Goal: Find specific page/section: Find specific page/section

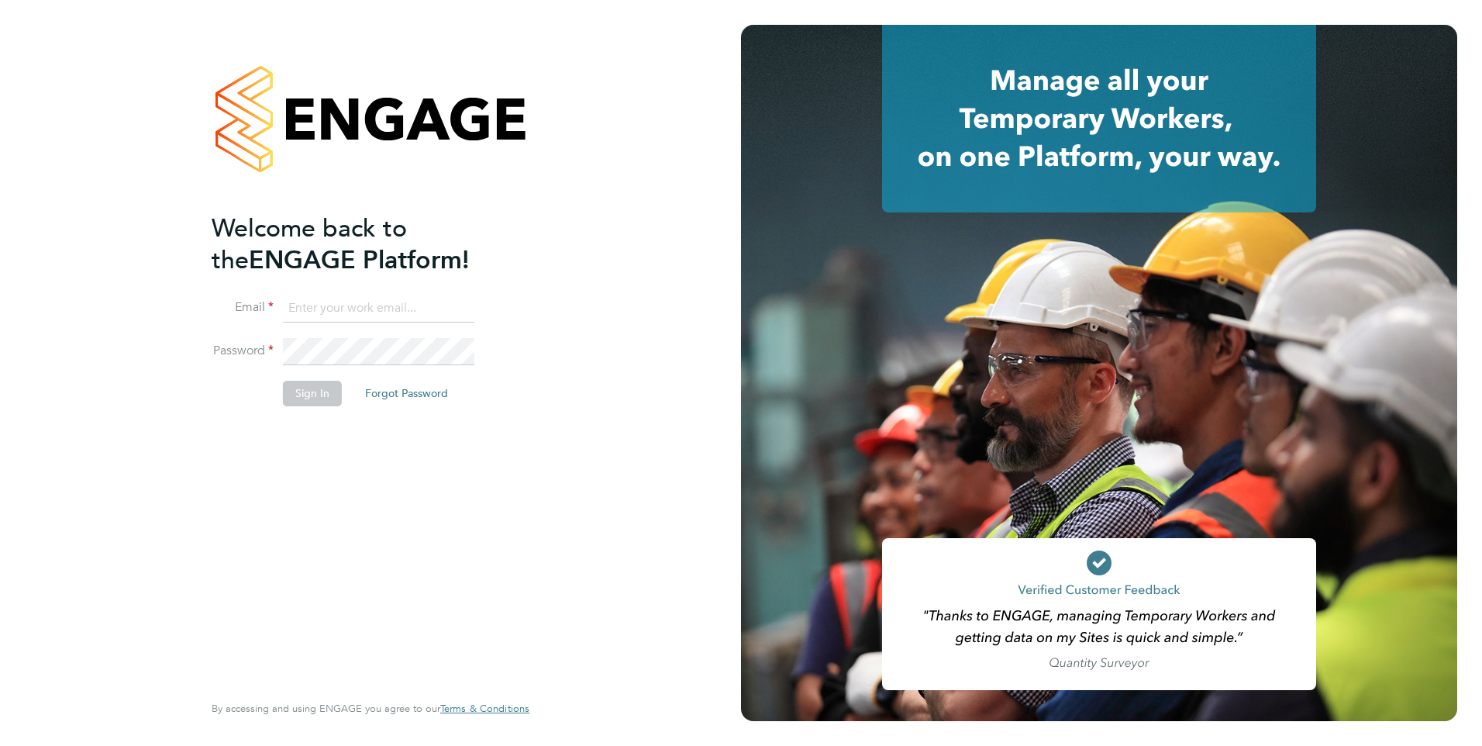
type input "[PERSON_NAME][EMAIL_ADDRESS][PERSON_NAME][DOMAIN_NAME]"
click at [321, 393] on button "Sign In" at bounding box center [312, 393] width 59 height 25
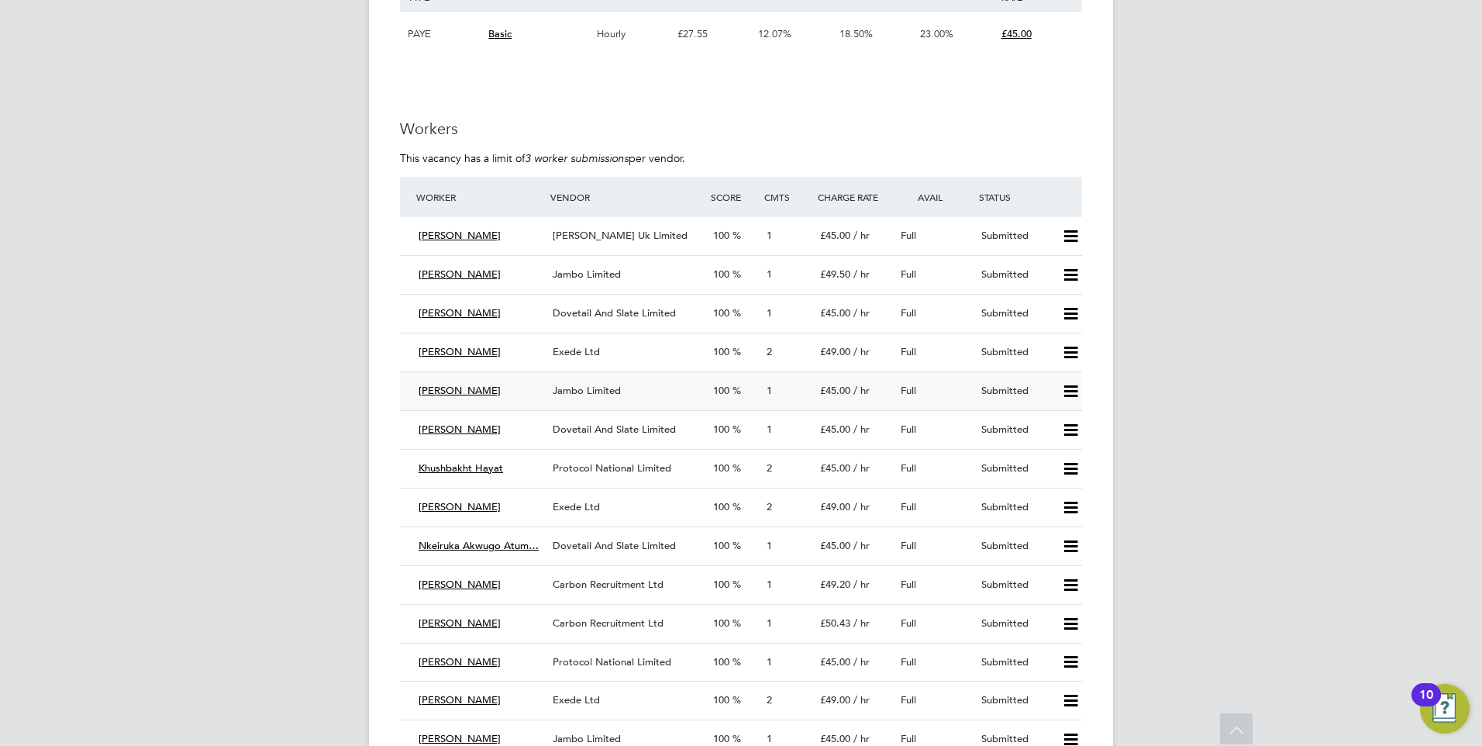
click at [478, 391] on span "[PERSON_NAME]" at bounding box center [460, 390] width 82 height 13
click at [432, 387] on span "[PERSON_NAME]" at bounding box center [460, 390] width 82 height 13
click at [432, 387] on span "Godfrey Green" at bounding box center [460, 390] width 82 height 13
click at [587, 390] on span "Jambo Limited" at bounding box center [587, 390] width 68 height 13
